Goal: Check status

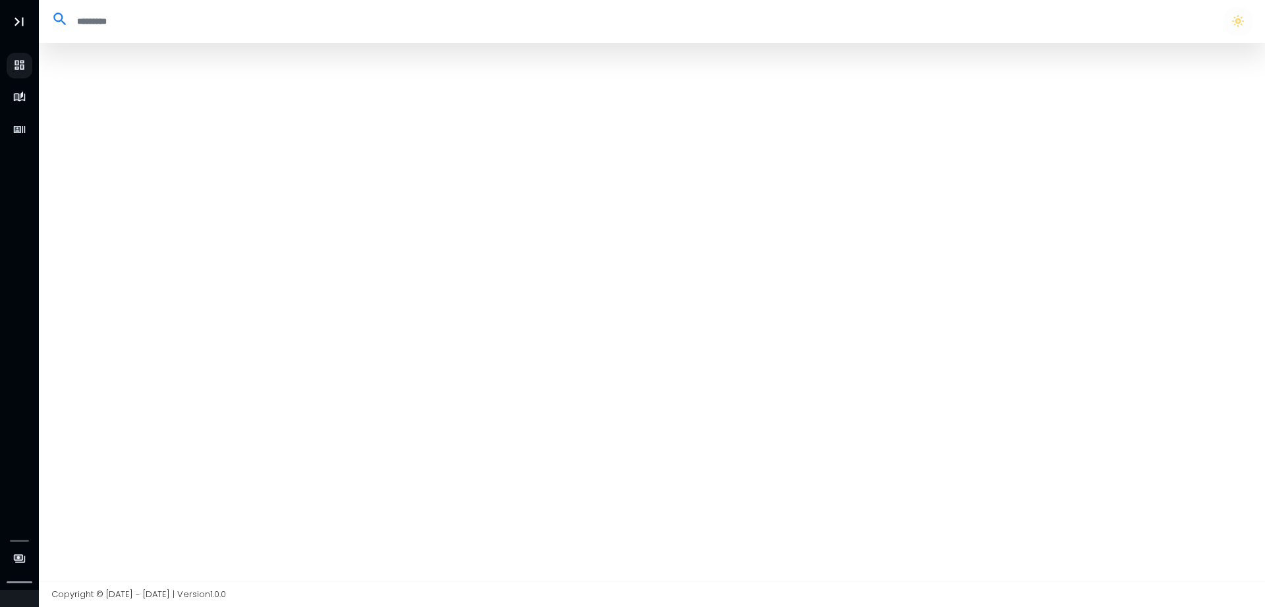
select select "**"
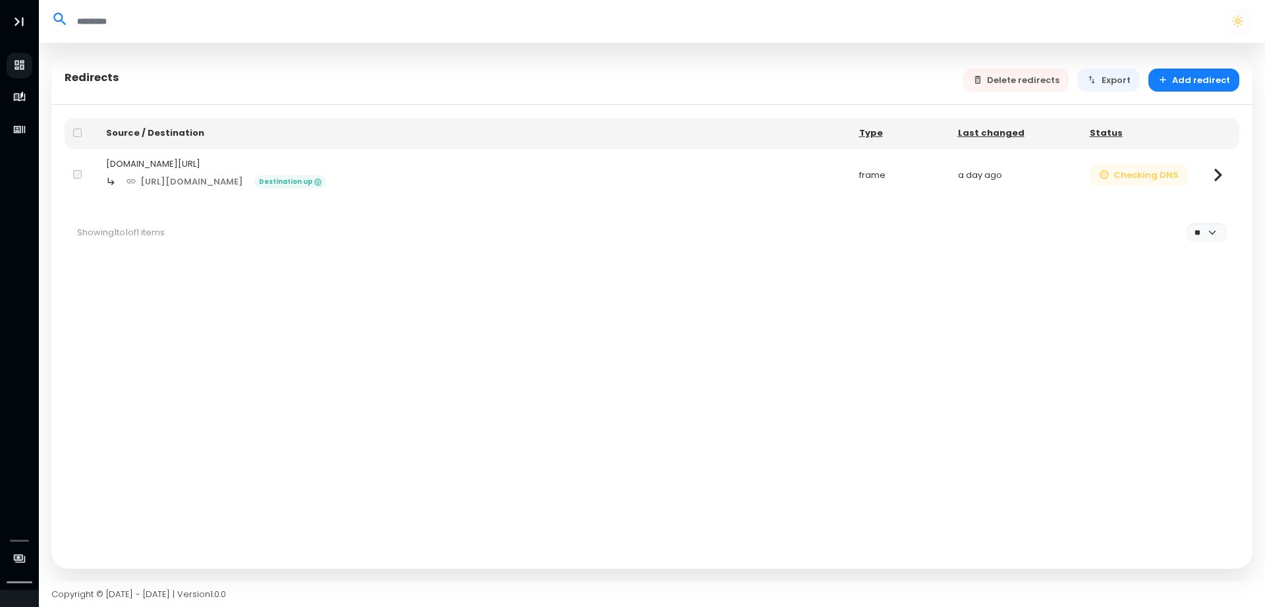
click at [1145, 169] on button "Checking DNS" at bounding box center [1138, 174] width 99 height 23
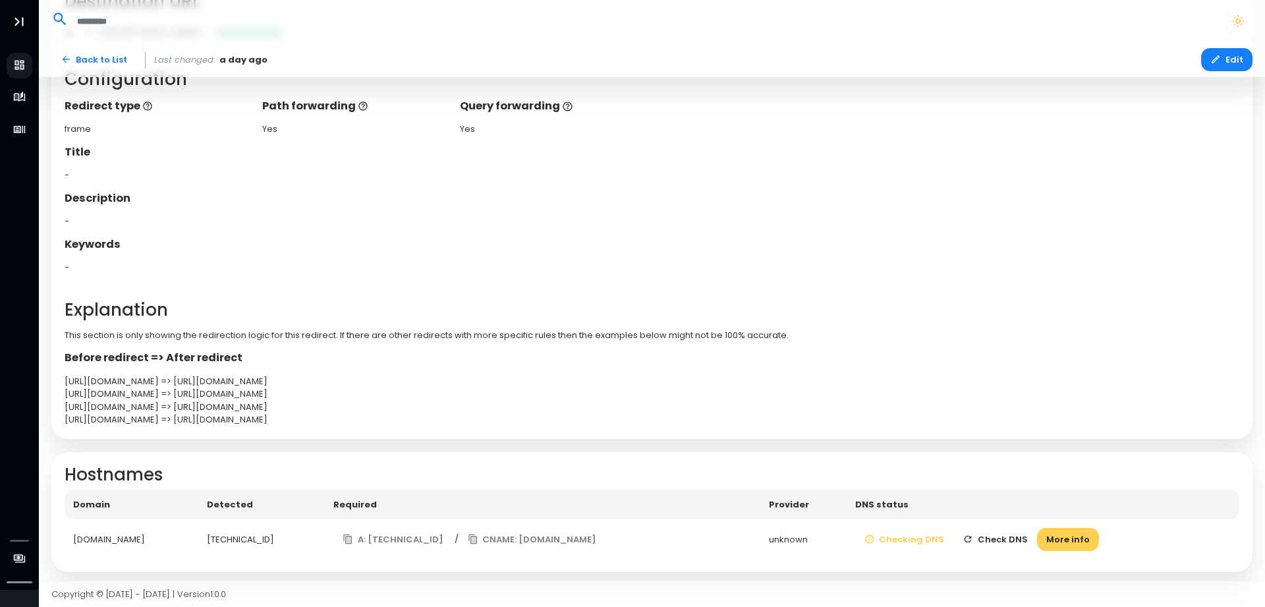
scroll to position [273, 0]
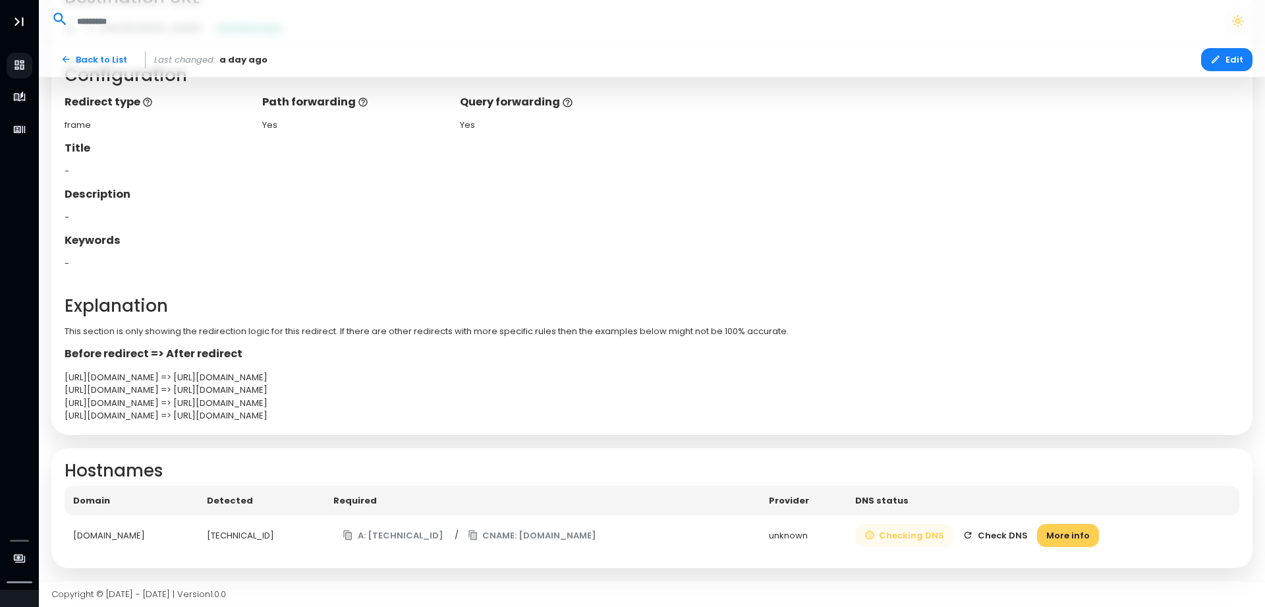
click at [929, 529] on button "Checking DNS" at bounding box center [904, 535] width 99 height 23
click at [1015, 535] on button "Check DNS" at bounding box center [995, 535] width 84 height 23
click at [410, 529] on button "A: [TECHNICAL_ID]" at bounding box center [392, 535] width 119 height 23
click at [554, 536] on button "CNAME: [DOMAIN_NAME]" at bounding box center [532, 535] width 148 height 23
click at [1034, 539] on button "Check DNS" at bounding box center [995, 535] width 84 height 23
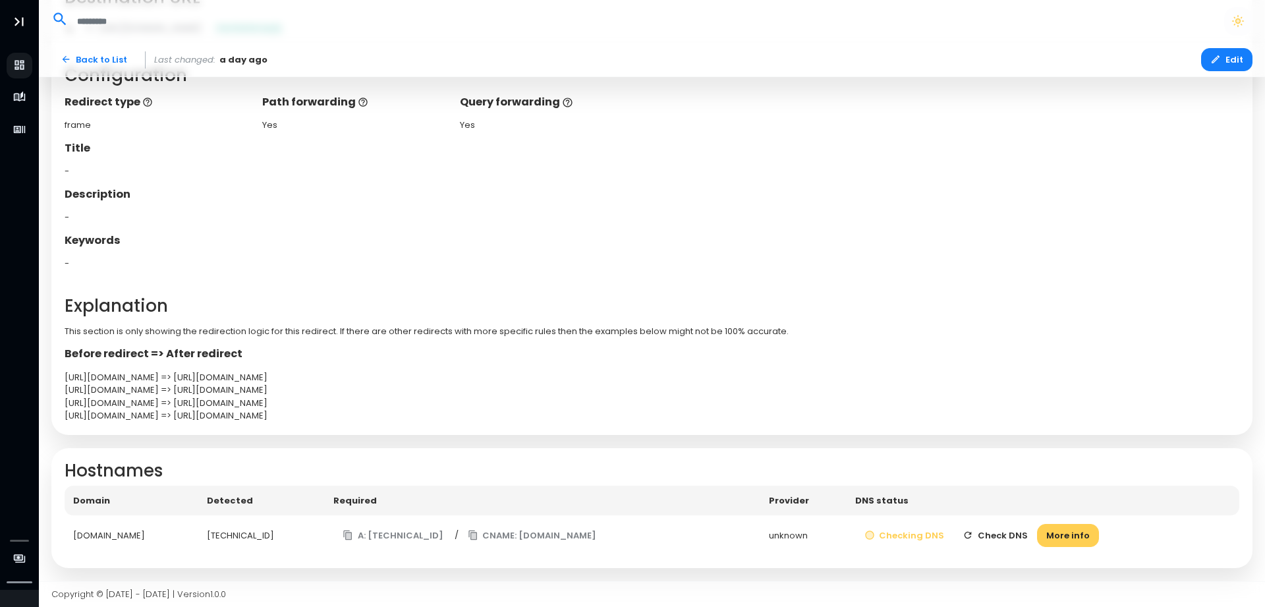
click at [1027, 534] on button "Check DNS" at bounding box center [995, 535] width 84 height 23
click at [1027, 534] on td "Checking DNS Check DNS More info" at bounding box center [1042, 535] width 393 height 40
click at [1027, 534] on button "Check DNS" at bounding box center [995, 535] width 84 height 23
